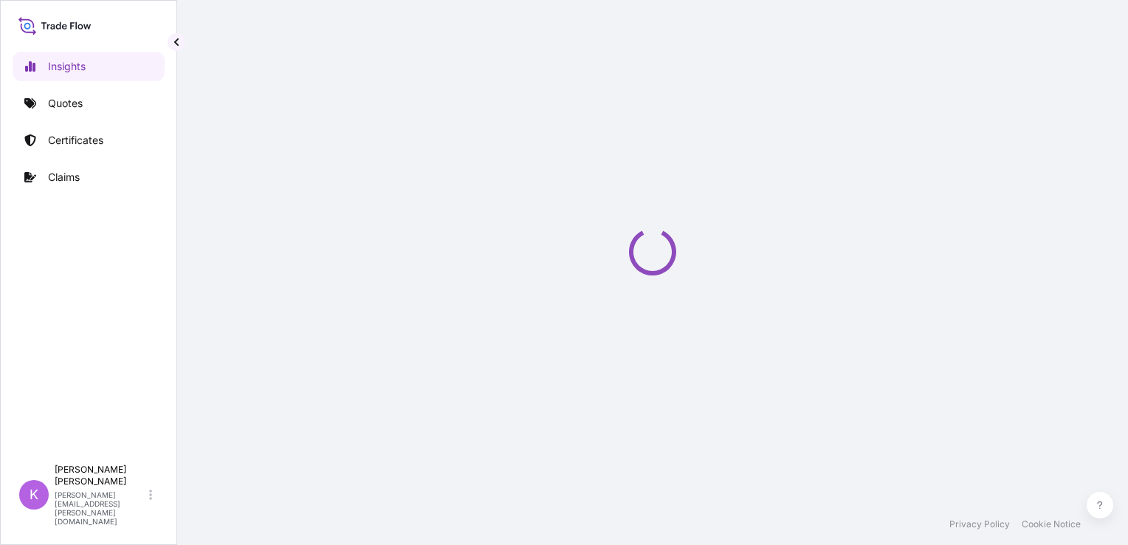
select select "2025"
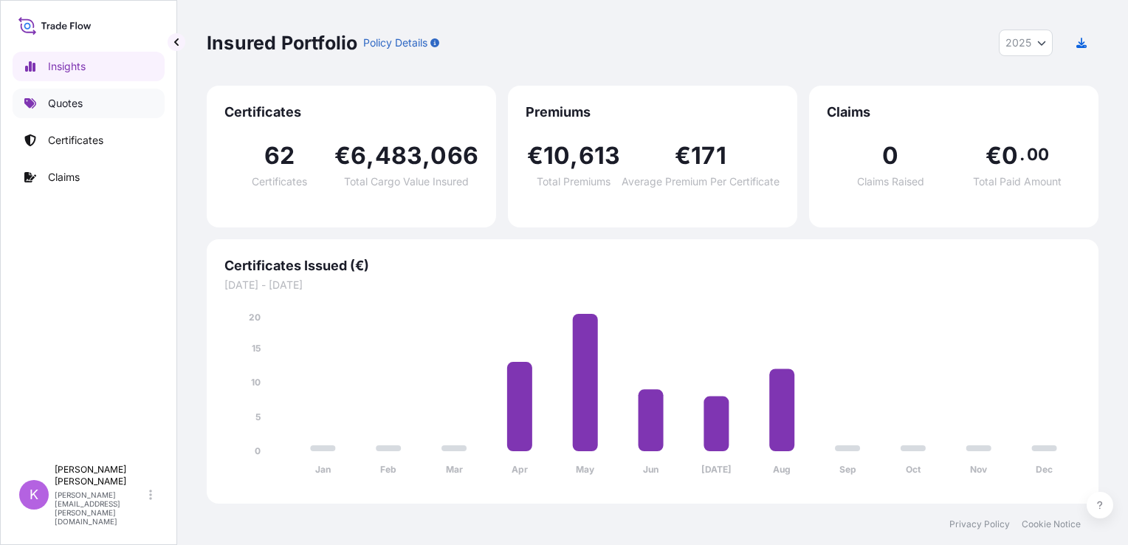
click at [109, 106] on link "Quotes" at bounding box center [89, 104] width 152 height 30
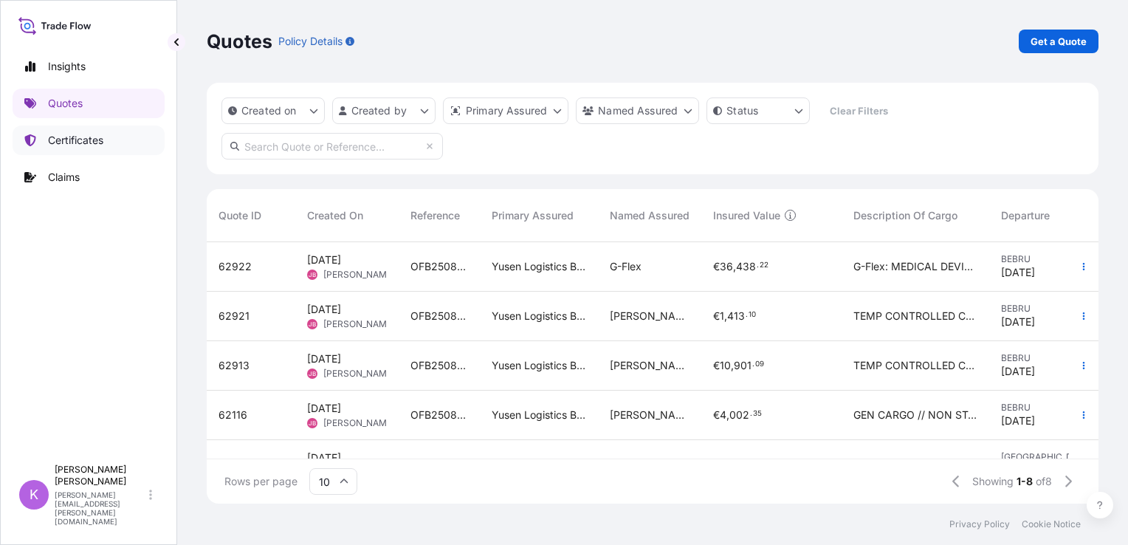
click at [83, 127] on link "Certificates" at bounding box center [89, 140] width 152 height 30
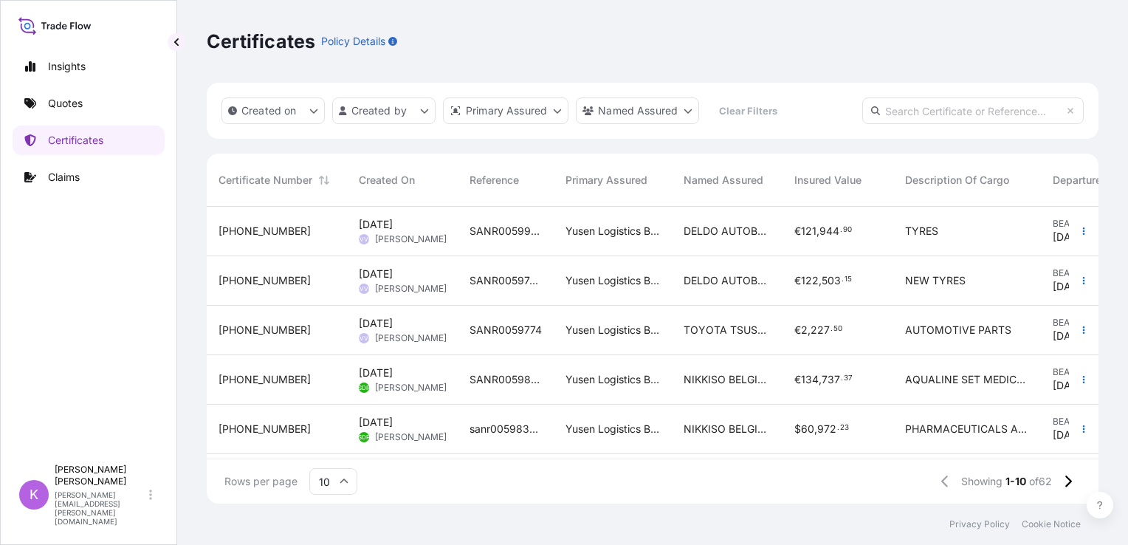
click at [259, 228] on span "31721-61-1" at bounding box center [264, 231] width 92 height 15
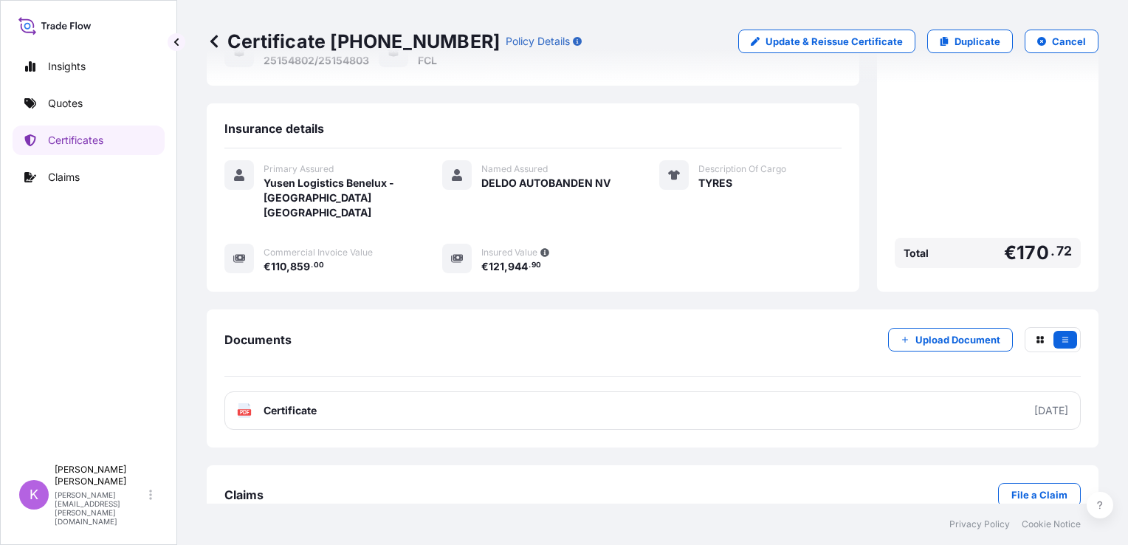
scroll to position [225, 0]
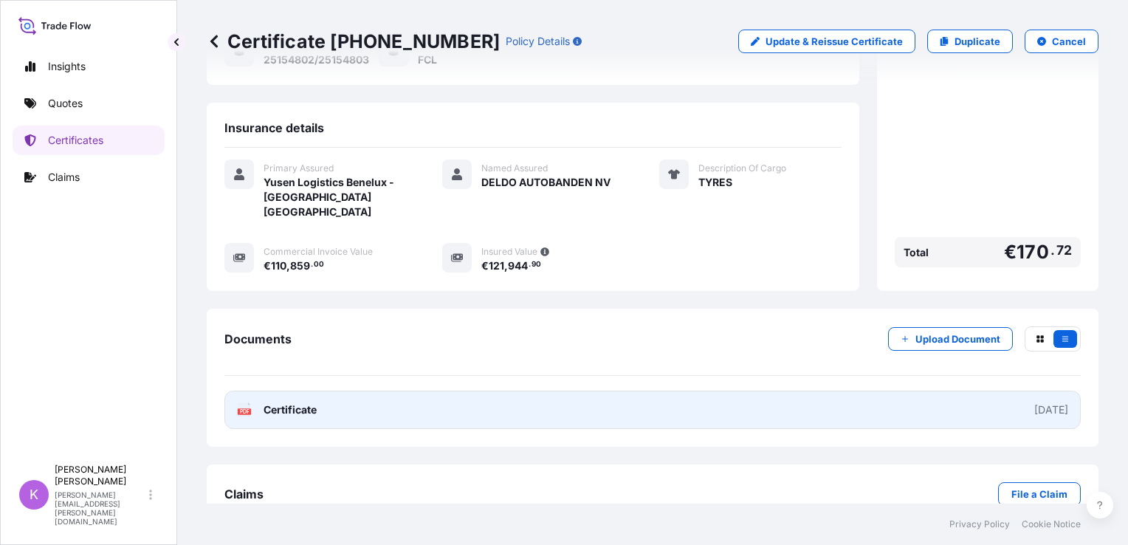
click at [307, 402] on span "Certificate" at bounding box center [289, 409] width 53 height 15
